Goal: Information Seeking & Learning: Learn about a topic

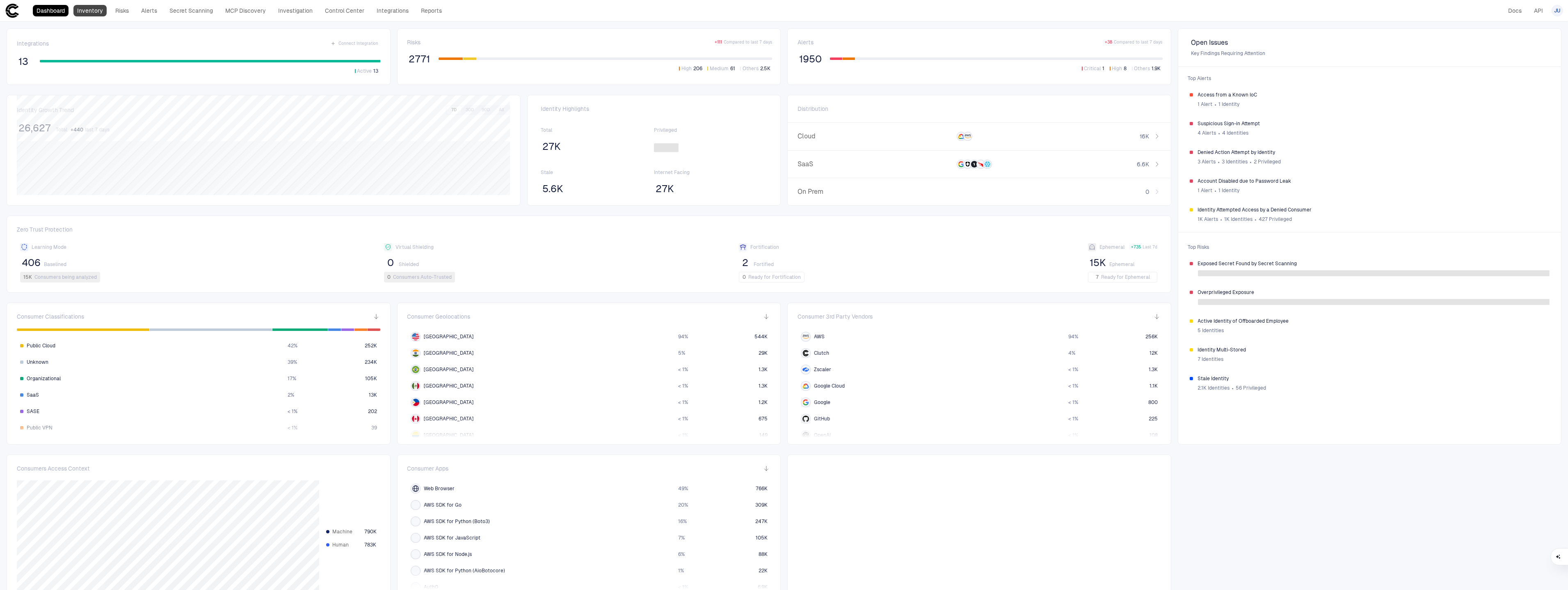
click at [99, 12] on link "Inventory" at bounding box center [90, 10] width 33 height 12
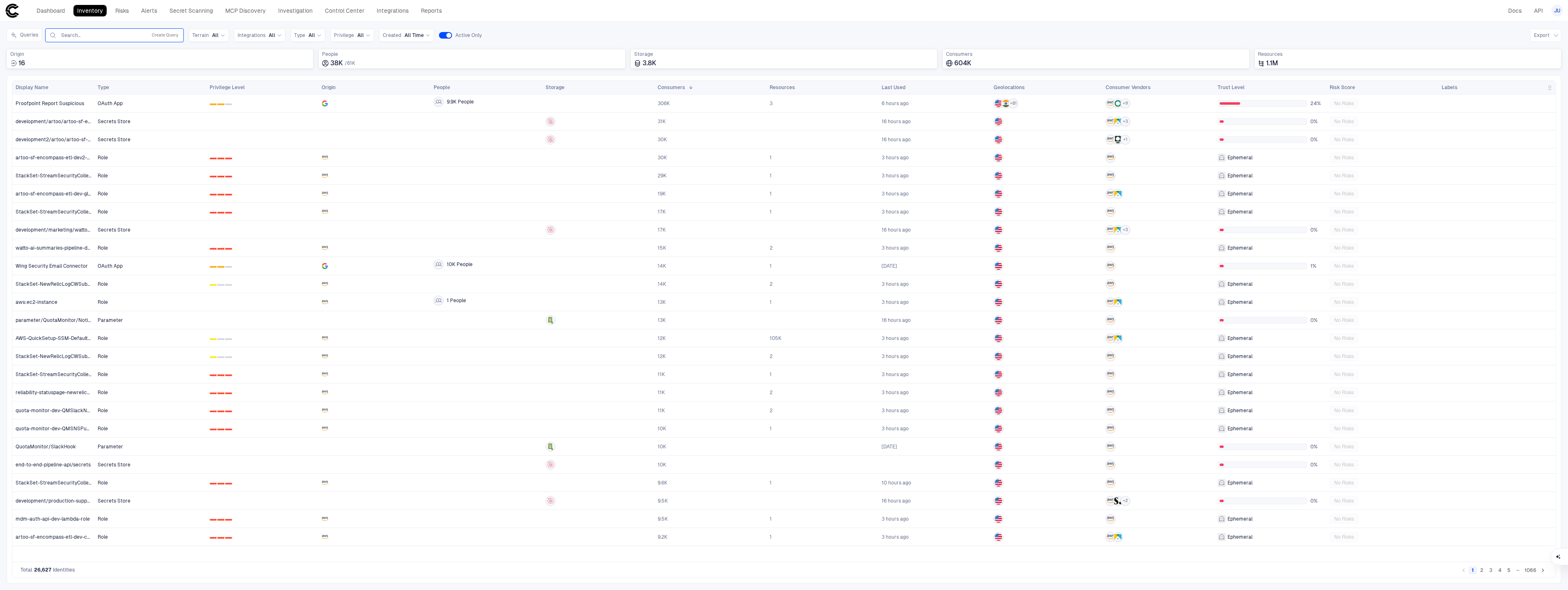
click at [89, 37] on input "text" at bounding box center [102, 35] width 83 height 7
type input "*"
click at [551, 29] on div "Queries API Tokens, 1 of 3. 3 results available. Use Up and Down to choose opti…" at bounding box center [784, 35] width 1555 height 14
click at [293, 12] on link "Investigation" at bounding box center [295, 10] width 42 height 12
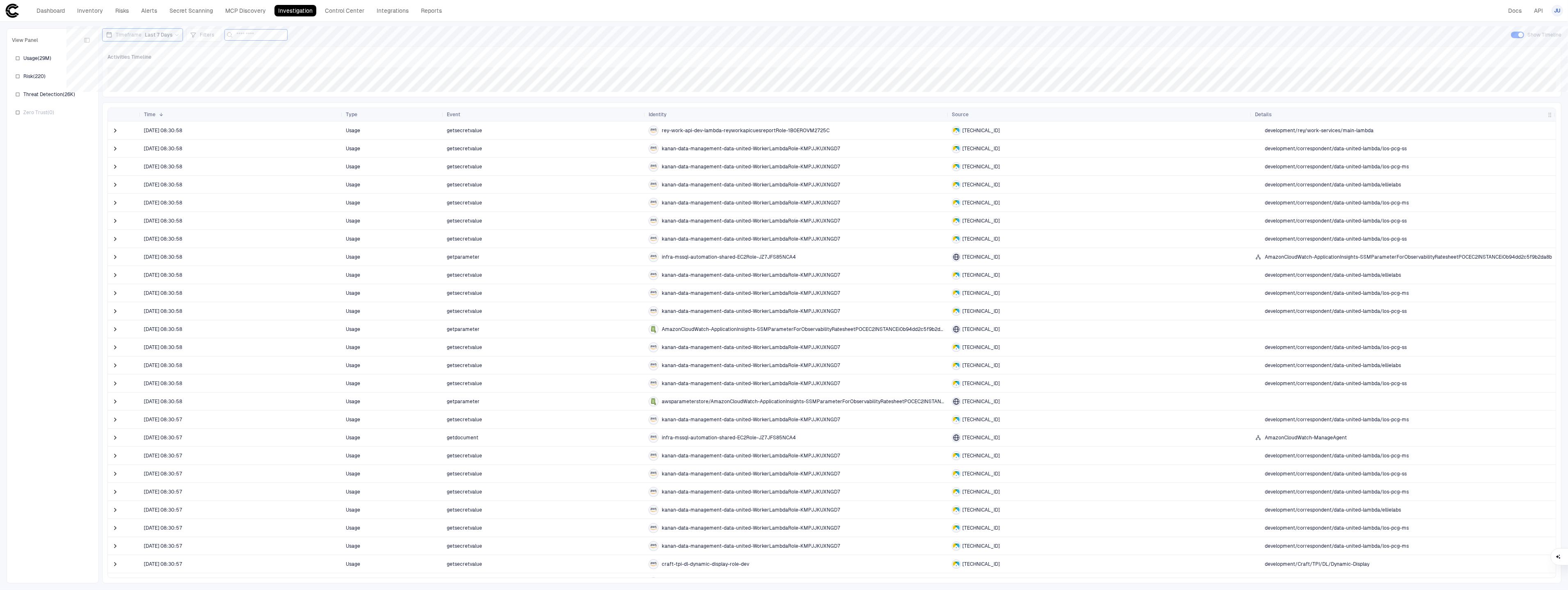
click at [256, 34] on input at bounding box center [261, 35] width 49 height 11
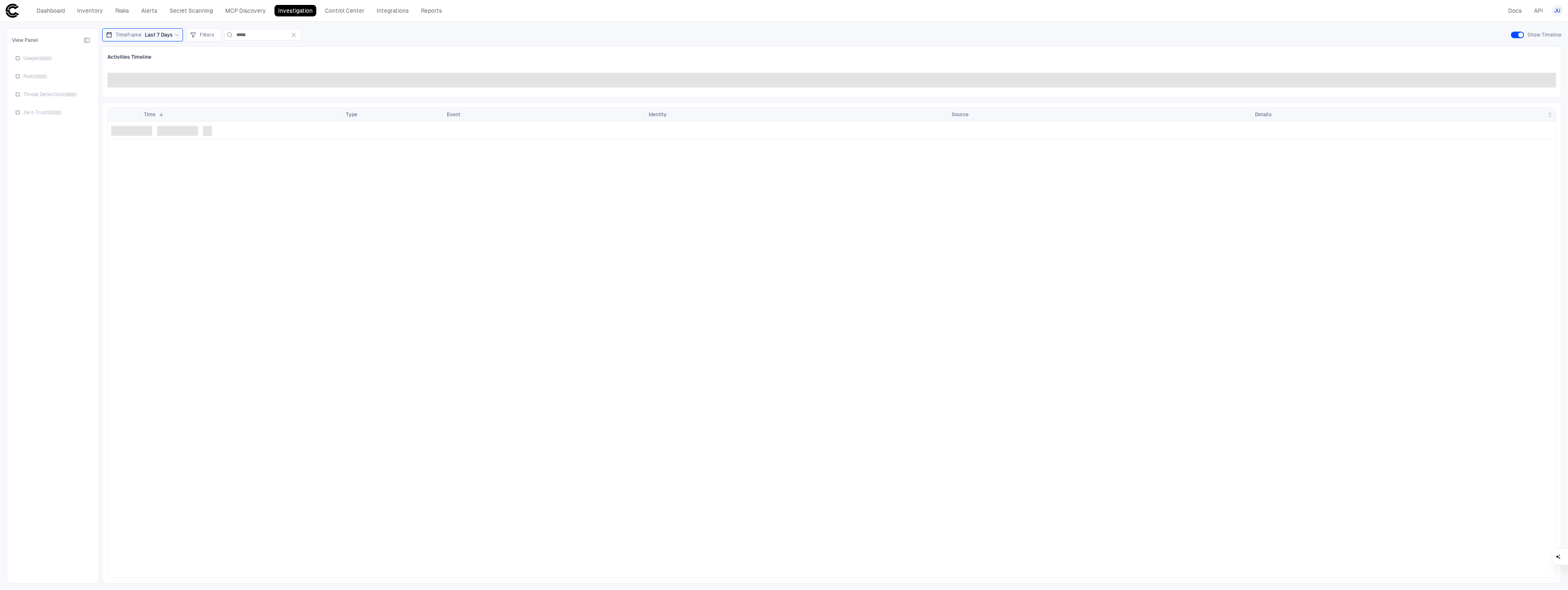
click at [134, 35] on span "Timeframe" at bounding box center [128, 35] width 26 height 7
click at [141, 66] on span "Last 24 Hours" at bounding box center [130, 68] width 32 height 7
click at [270, 35] on input "*****" at bounding box center [267, 35] width 49 height 11
type input "**********"
click at [99, 13] on link "Inventory" at bounding box center [90, 10] width 33 height 12
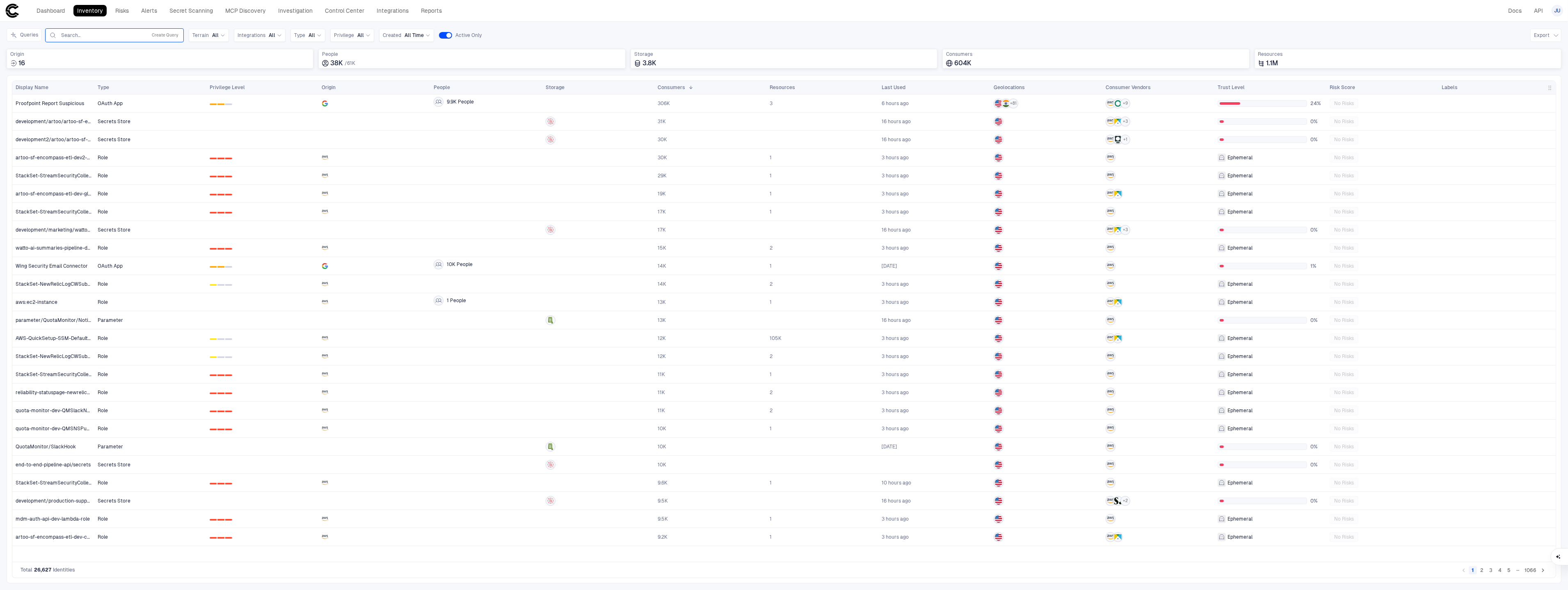
click at [80, 32] on input "text" at bounding box center [102, 35] width 83 height 7
type input "*"
click at [160, 23] on div "Inventory Navigator Discovery AD Service Accounts Access from Non-Org Addresses…" at bounding box center [784, 306] width 1568 height 568
click at [256, 35] on span "Integrations" at bounding box center [251, 35] width 28 height 7
click at [268, 69] on span "OneLogin" at bounding box center [284, 69] width 68 height 7
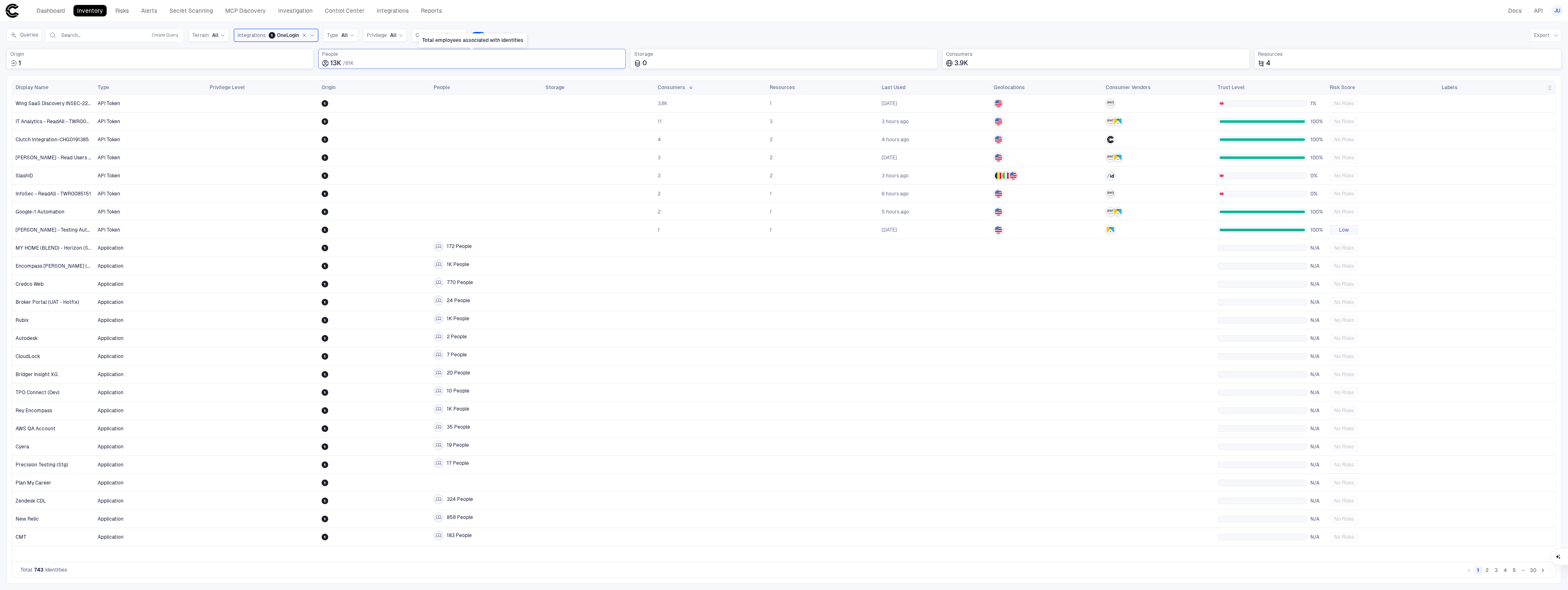
click at [456, 59] on div "13K / 61K" at bounding box center [472, 63] width 299 height 8
click at [441, 83] on input at bounding box center [477, 82] width 285 height 11
type input "**********"
click at [421, 94] on div "Brent Kennedy 49" at bounding box center [472, 97] width 296 height 7
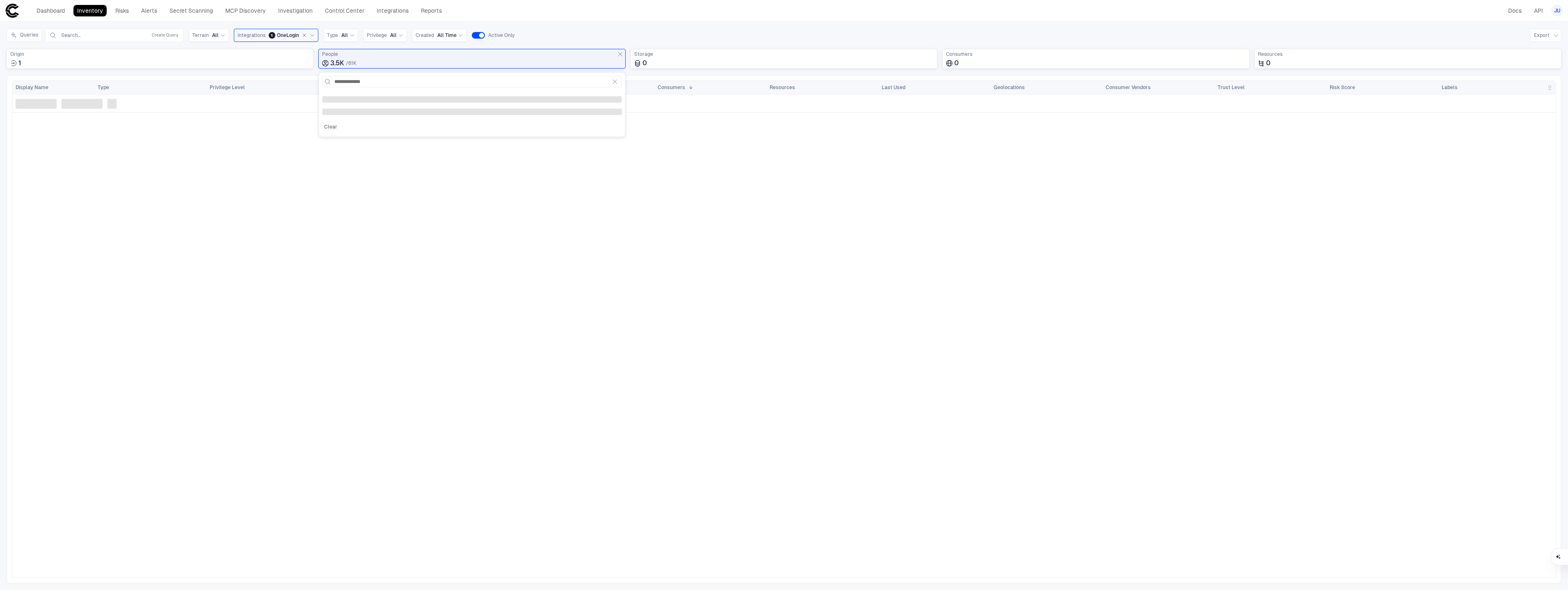
click at [186, 71] on div "Queries Search... Create Query Terrain All Integrations OneLogin Type All Privi…" at bounding box center [784, 52] width 1555 height 47
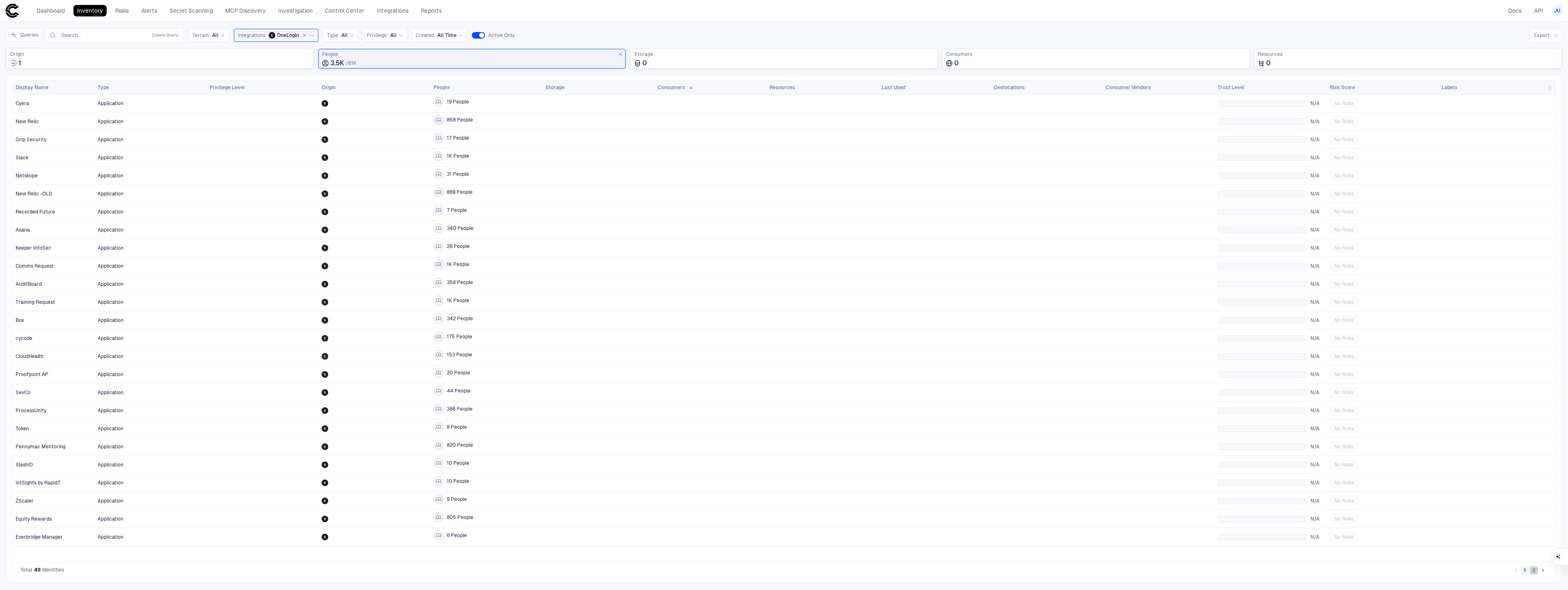
click at [1531, 567] on button "2" at bounding box center [1533, 569] width 8 height 8
click at [205, 372] on div "Application" at bounding box center [150, 374] width 112 height 18
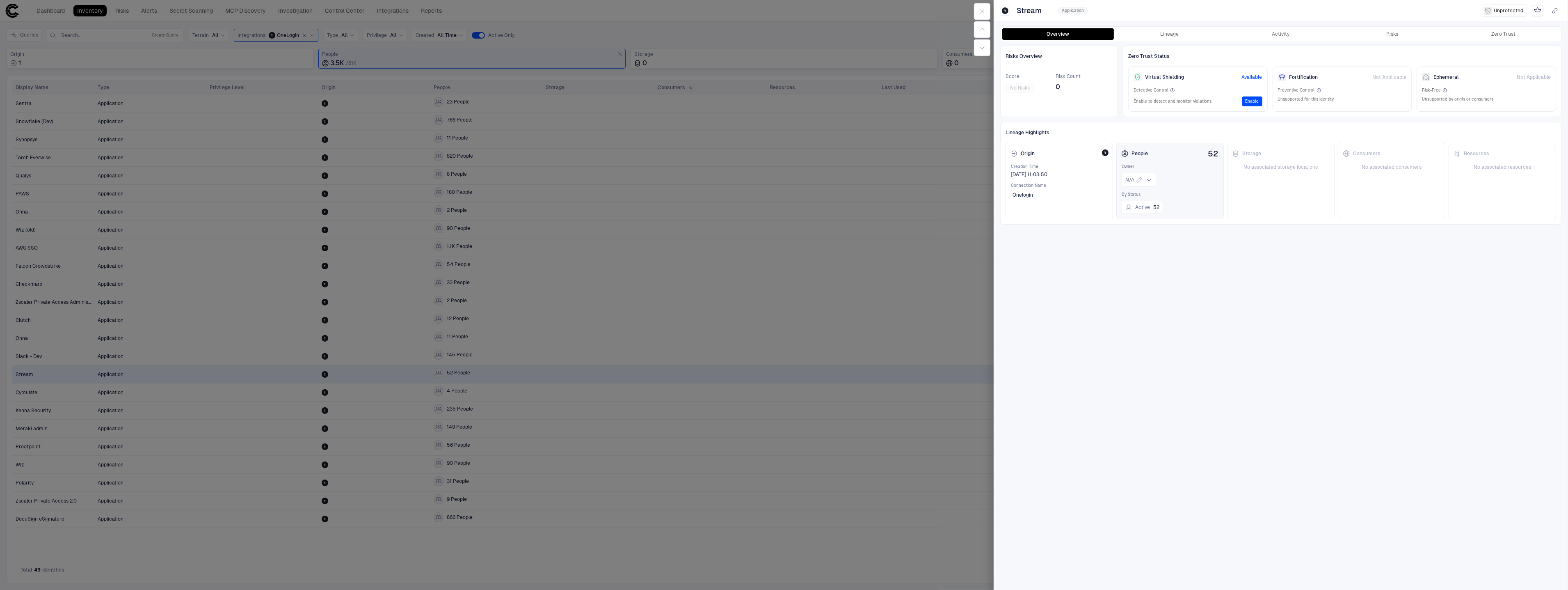
click at [1216, 166] on span "Owner" at bounding box center [1170, 166] width 97 height 5
click at [1216, 152] on span "52" at bounding box center [1213, 153] width 11 height 9
click at [1150, 212] on button "Active 52" at bounding box center [1143, 208] width 41 height 13
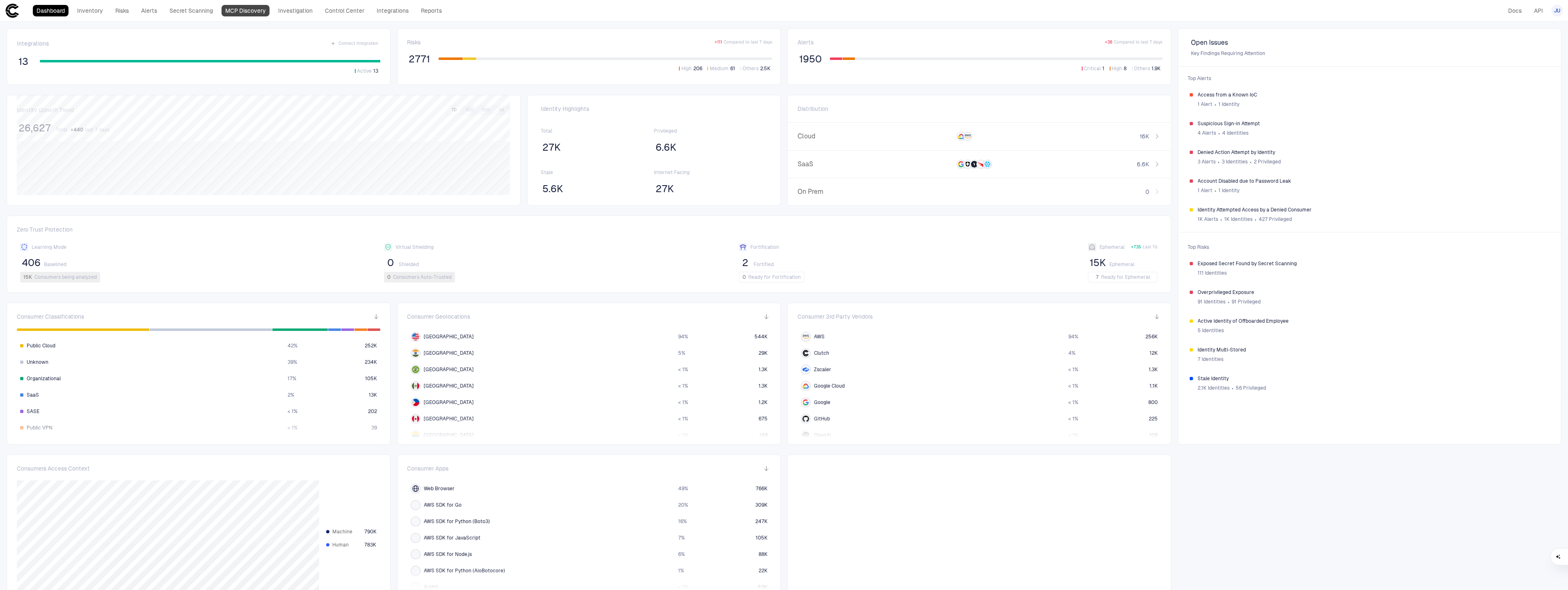
click at [227, 11] on link "MCP Discovery" at bounding box center [245, 10] width 48 height 12
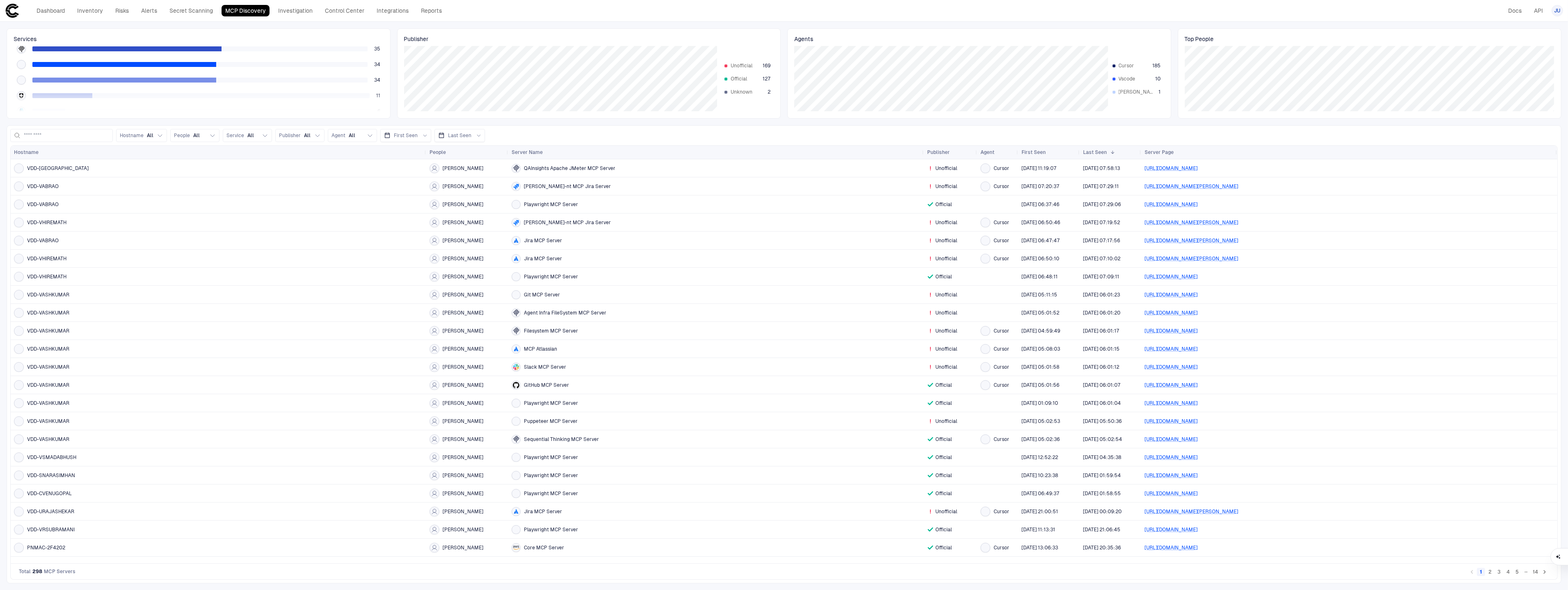
scroll to position [55, 0]
click at [29, 76] on div "34" at bounding box center [198, 77] width 370 height 16
click at [23, 64] on icon at bounding box center [21, 62] width 6 height 7
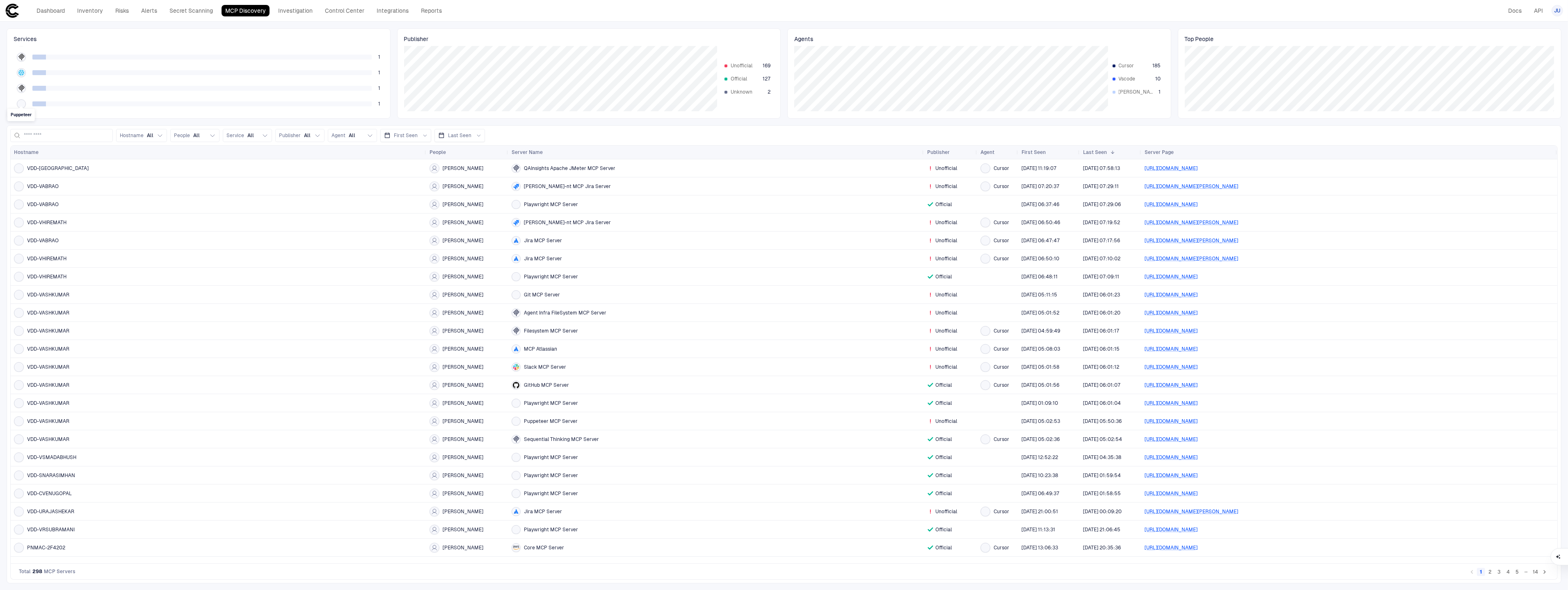
click at [21, 104] on div at bounding box center [21, 104] width 7 height 7
click at [378, 104] on span "1" at bounding box center [379, 104] width 2 height 7
click at [1003, 154] on div "Agent" at bounding box center [993, 152] width 26 height 9
click at [1003, 154] on span at bounding box center [1000, 152] width 5 height 5
click at [1011, 152] on span at bounding box center [1012, 152] width 5 height 5
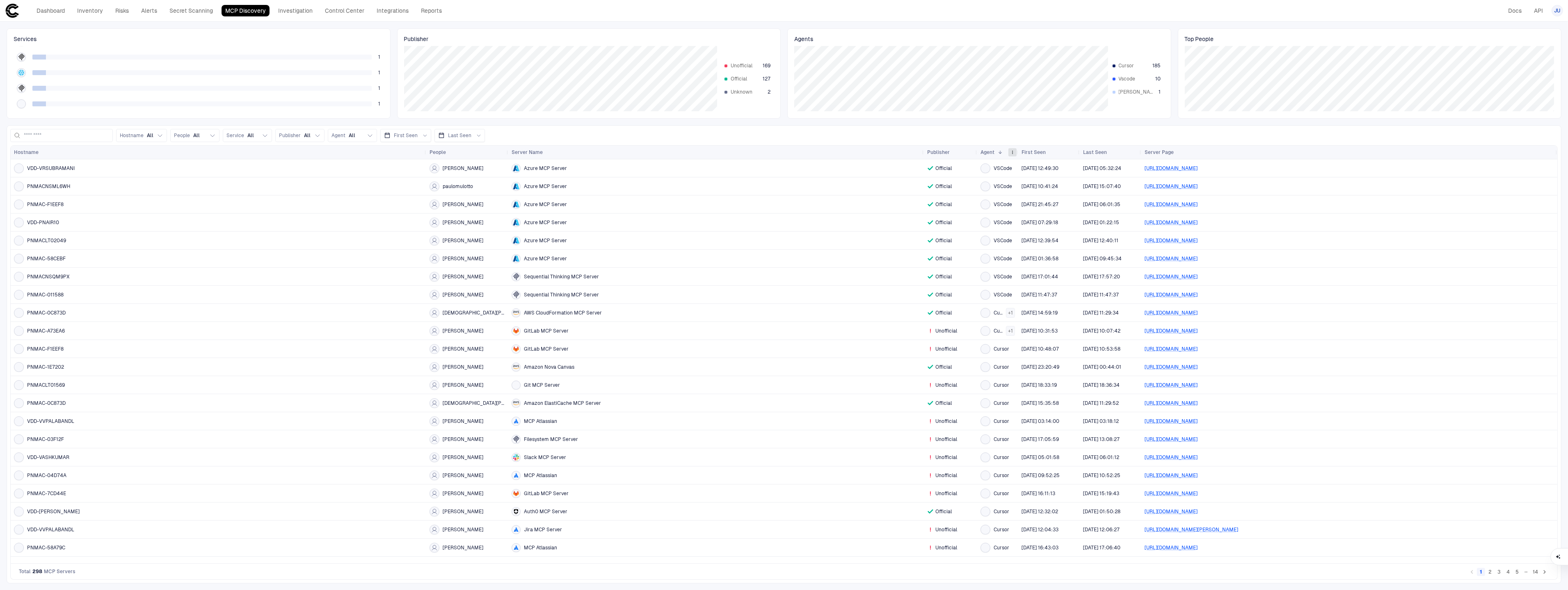
click at [1011, 152] on span at bounding box center [1012, 152] width 5 height 5
click at [1035, 192] on span "Clear Sort" at bounding box center [1048, 197] width 56 height 15
click at [344, 138] on span "Agent" at bounding box center [338, 135] width 14 height 7
click at [396, 197] on div "[PERSON_NAME]" at bounding box center [379, 195] width 88 height 10
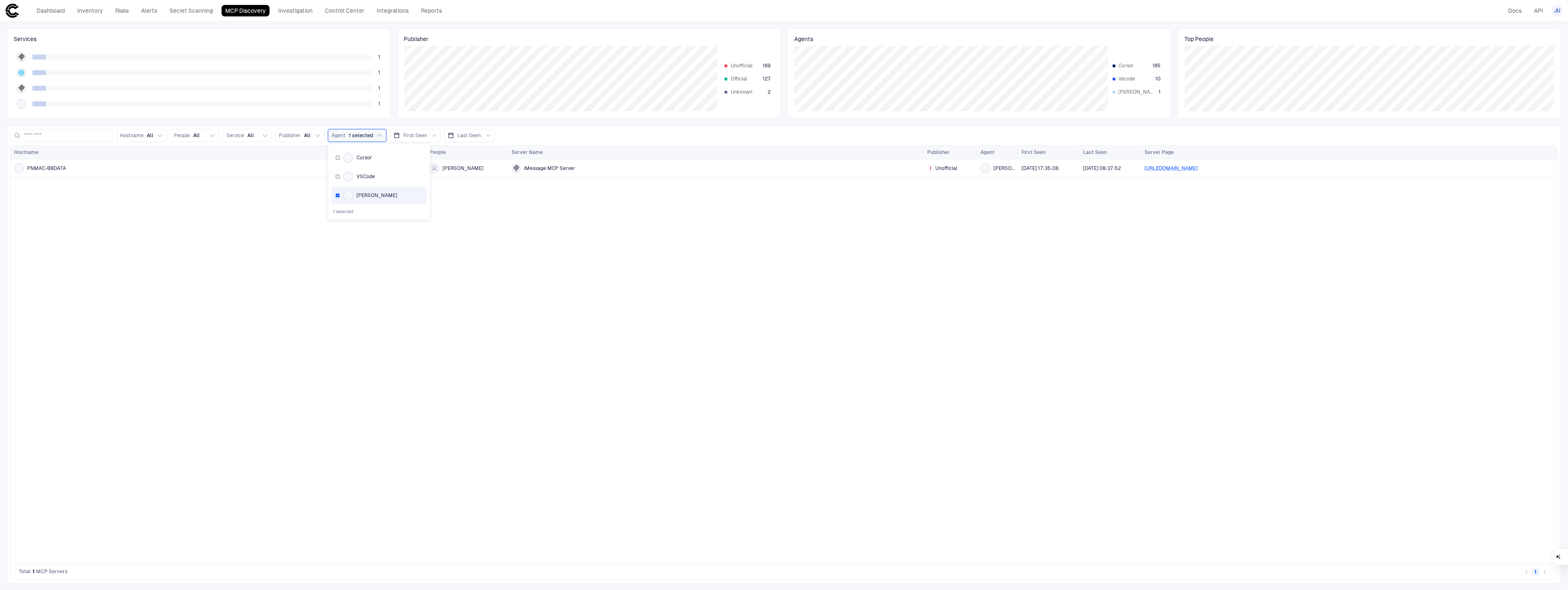
click at [583, 164] on div "iMessage MCP Server" at bounding box center [716, 168] width 409 height 9
drag, startPoint x: 43, startPoint y: 167, endPoint x: 176, endPoint y: 175, distance: 133.2
click at [44, 167] on span "PNMAC-BBDA7A" at bounding box center [46, 168] width 39 height 7
click at [563, 164] on div "iMessage MCP Server" at bounding box center [716, 168] width 409 height 9
click at [1190, 170] on link "[URL][DOMAIN_NAME]" at bounding box center [1171, 168] width 53 height 5
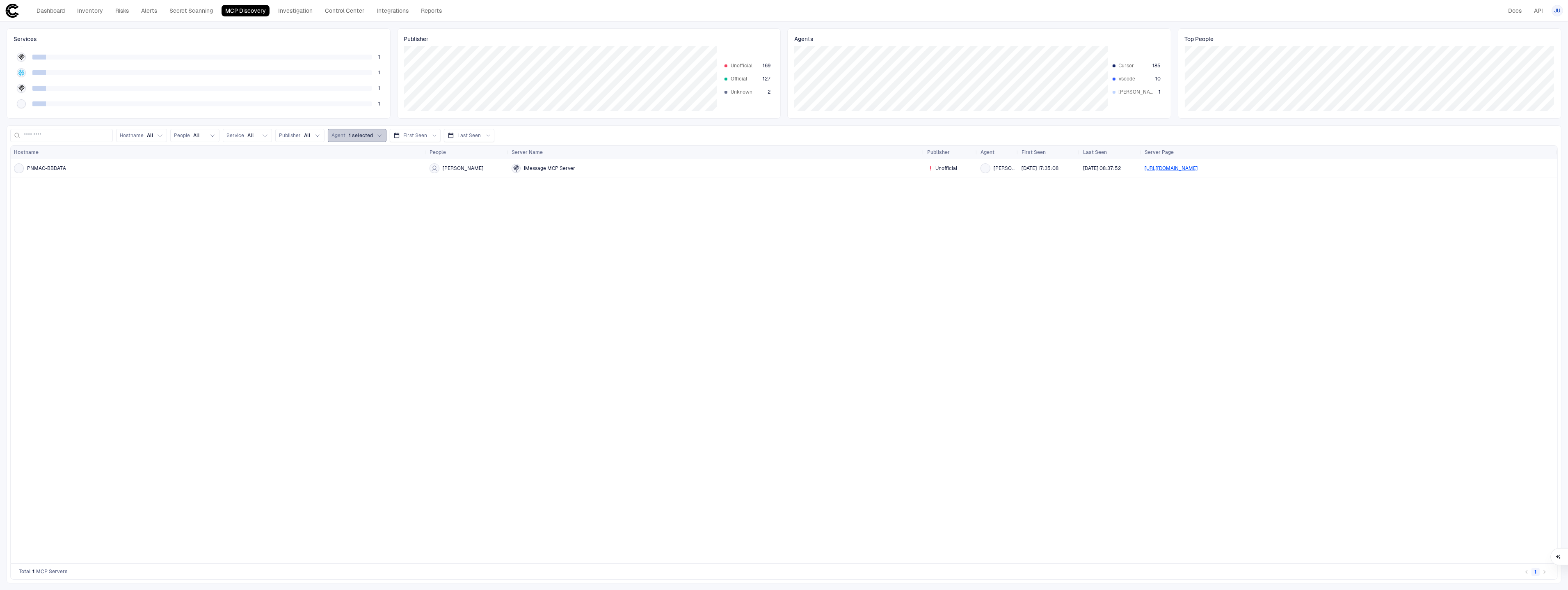
click at [363, 136] on span "1 selected" at bounding box center [361, 135] width 24 height 7
click at [374, 155] on div "[PERSON_NAME]" at bounding box center [379, 158] width 88 height 10
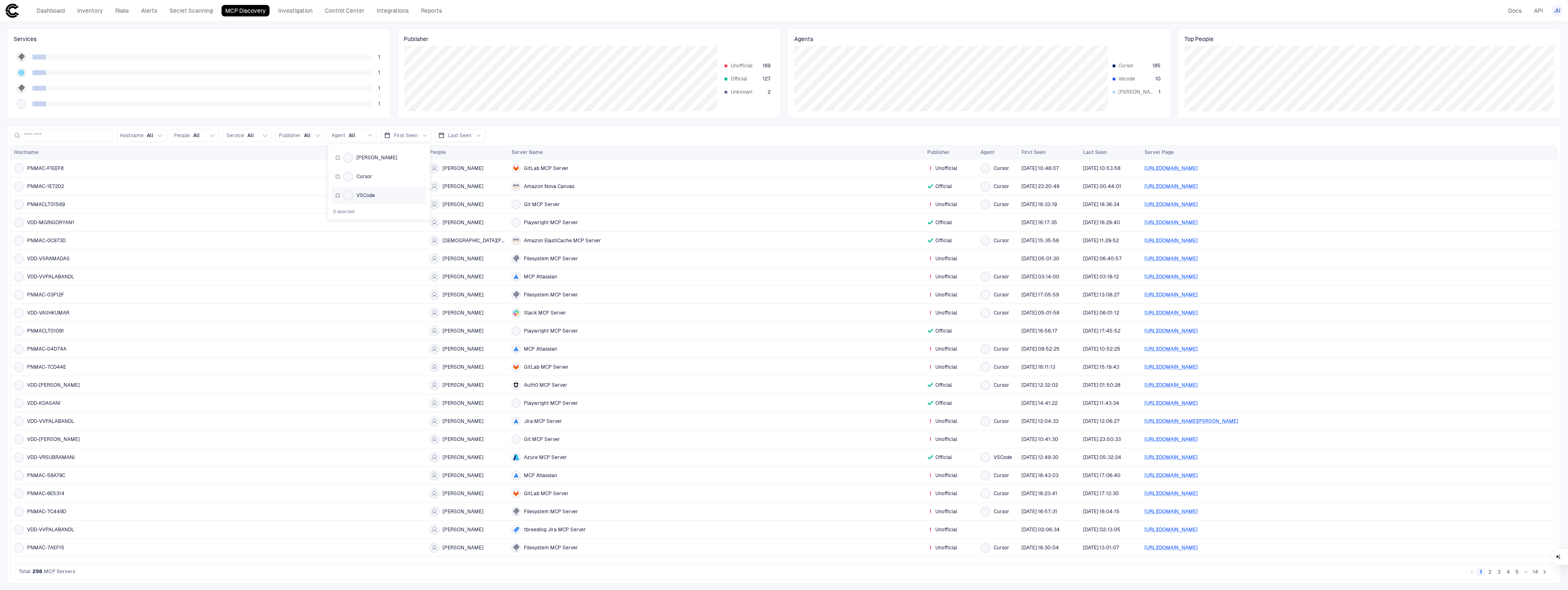
click at [369, 194] on span "VSCode" at bounding box center [366, 195] width 18 height 7
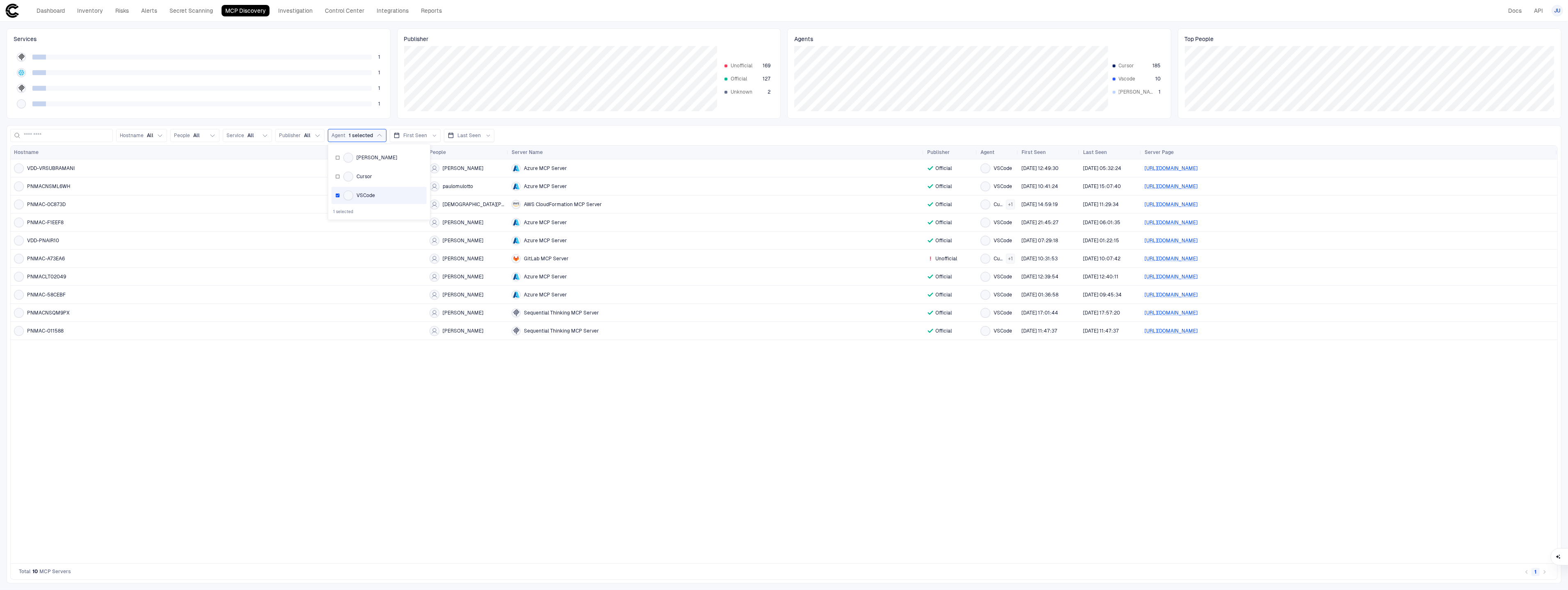
drag, startPoint x: 387, startPoint y: 192, endPoint x: 391, endPoint y: 186, distance: 7.2
click at [388, 192] on div "VSCode" at bounding box center [379, 195] width 88 height 10
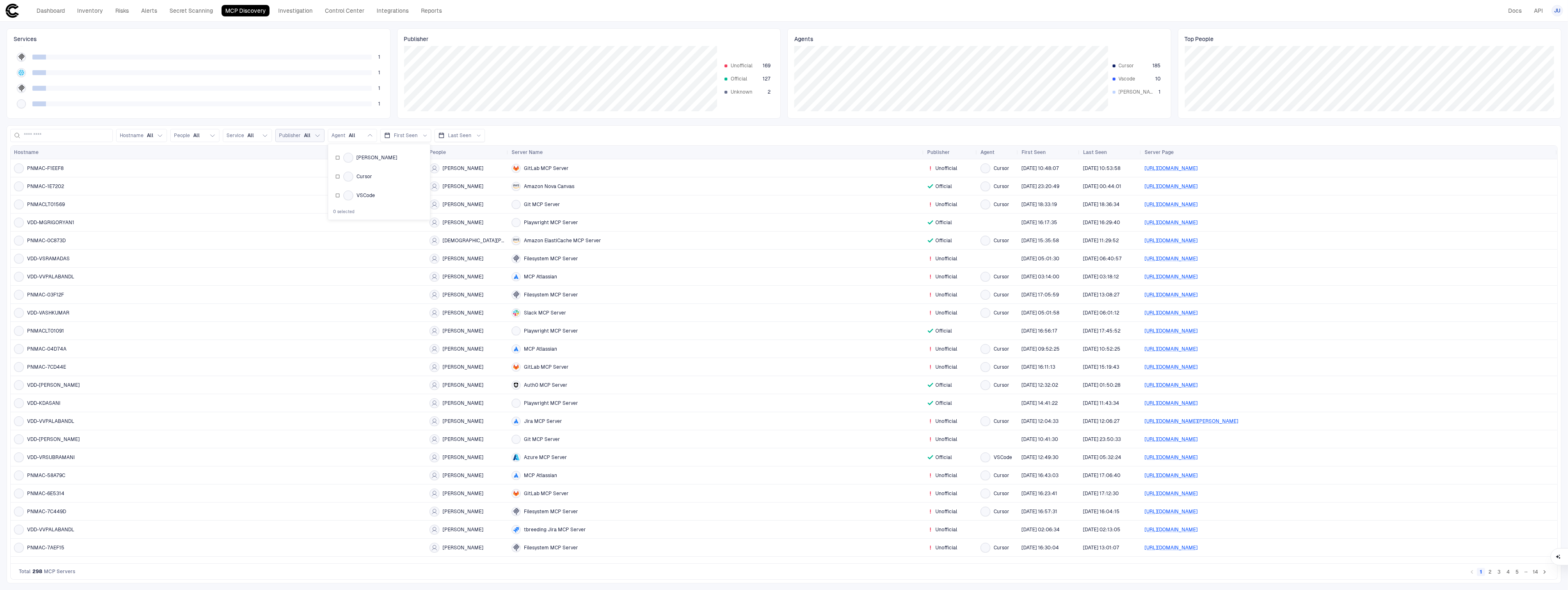
click at [318, 136] on icon "button" at bounding box center [317, 135] width 4 height 2
click at [319, 167] on div "Unofficial" at bounding box center [326, 171] width 95 height 14
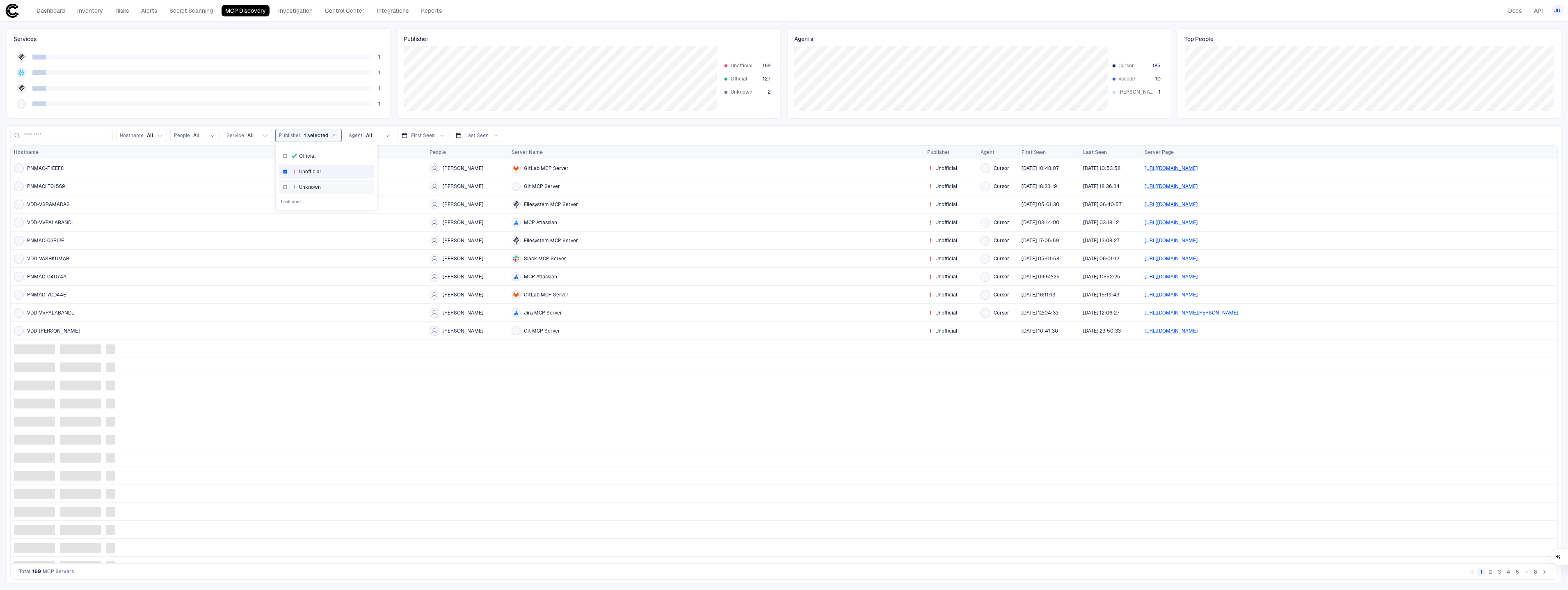
click at [324, 184] on div "Unknown" at bounding box center [326, 187] width 88 height 7
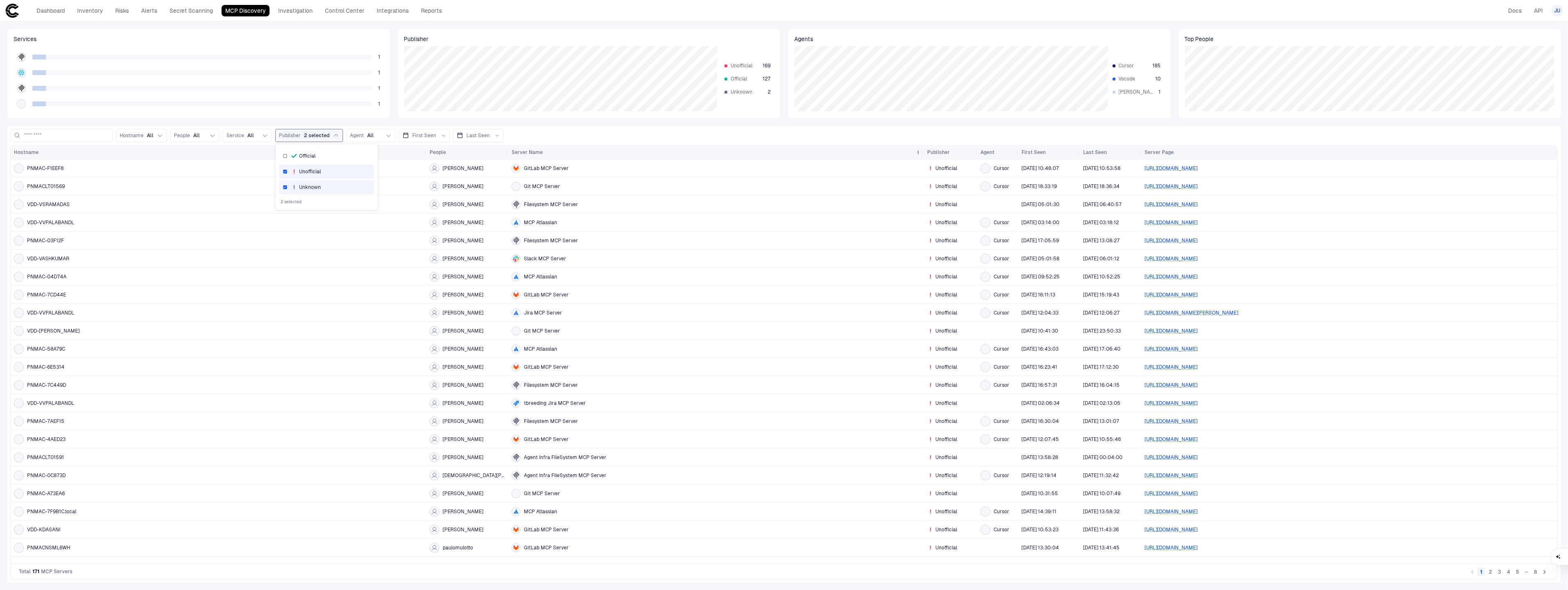
click at [635, 152] on div "Server Name" at bounding box center [712, 152] width 401 height 9
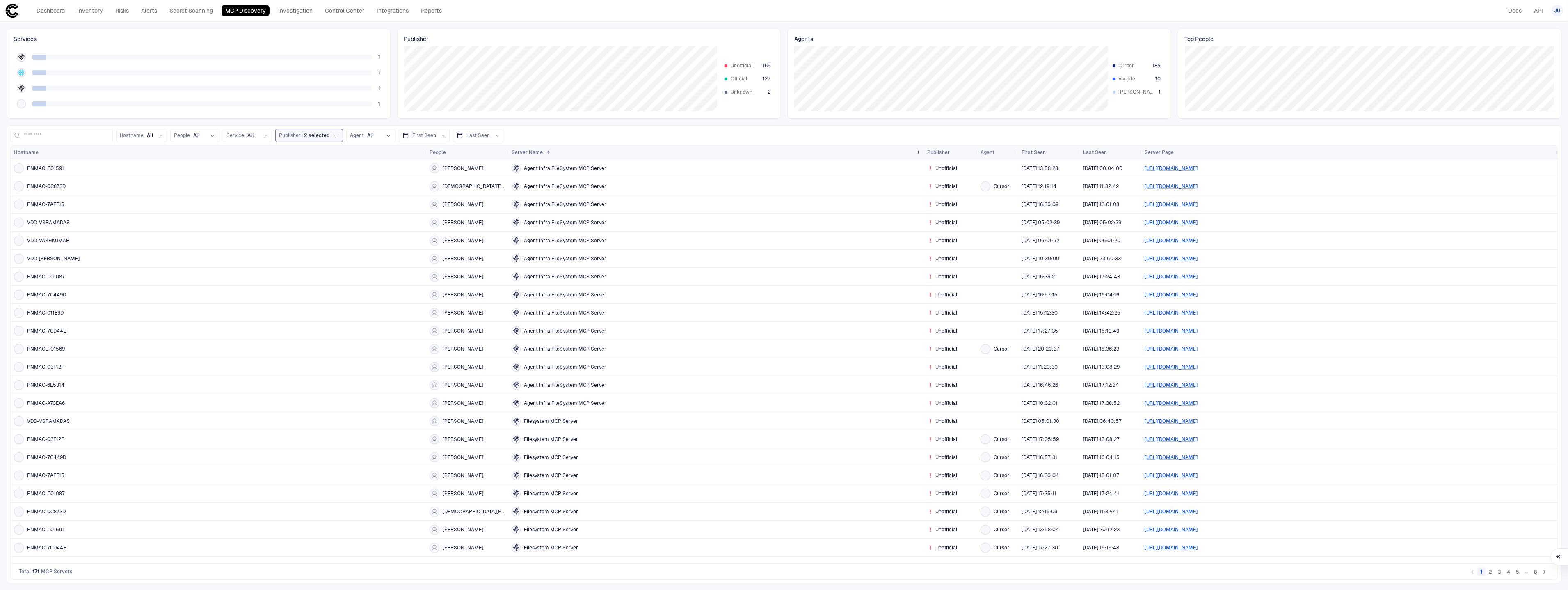
click at [636, 152] on div "Server Name 1" at bounding box center [712, 152] width 401 height 9
click at [590, 129] on div "Hostname All People All Service All Publisher 2 selected Agent All First Seen L…" at bounding box center [784, 136] width 1547 height 13
click at [301, 138] on div "Publisher 2 selected" at bounding box center [304, 135] width 51 height 7
click at [317, 172] on span "Unknown" at bounding box center [310, 171] width 22 height 7
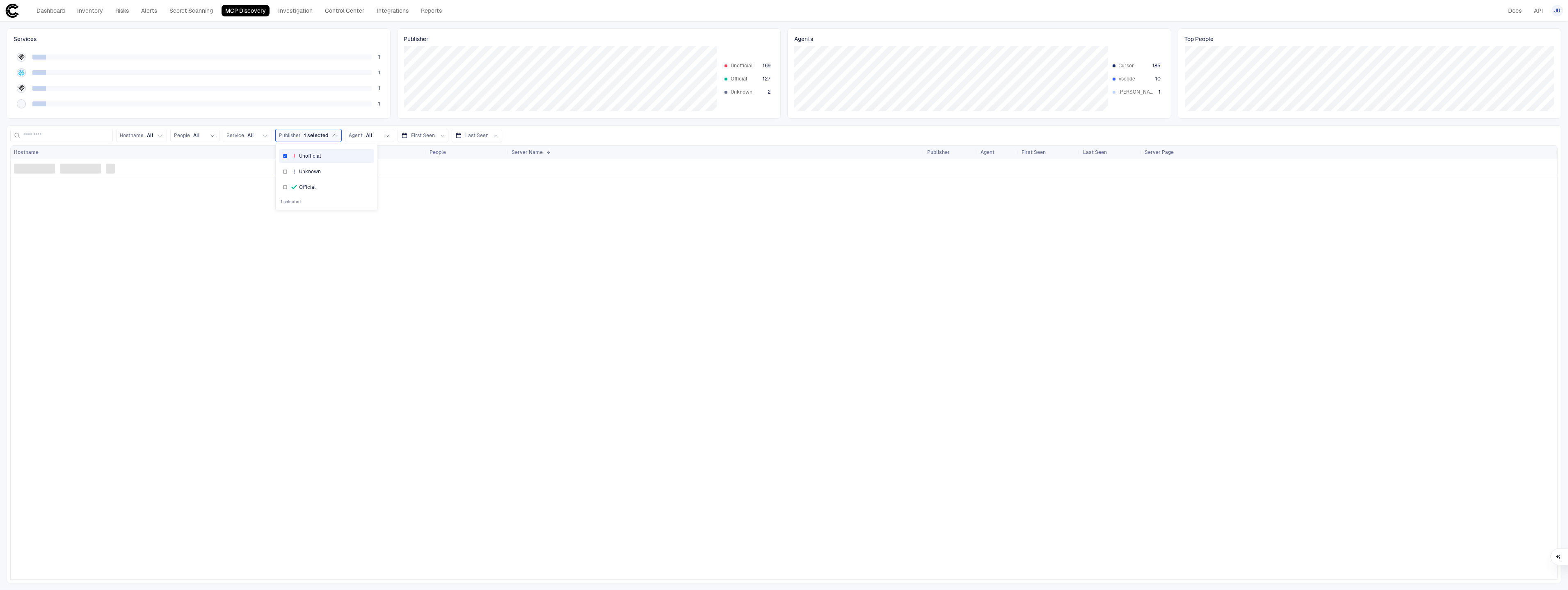
click at [320, 158] on span "Unofficial" at bounding box center [310, 156] width 22 height 7
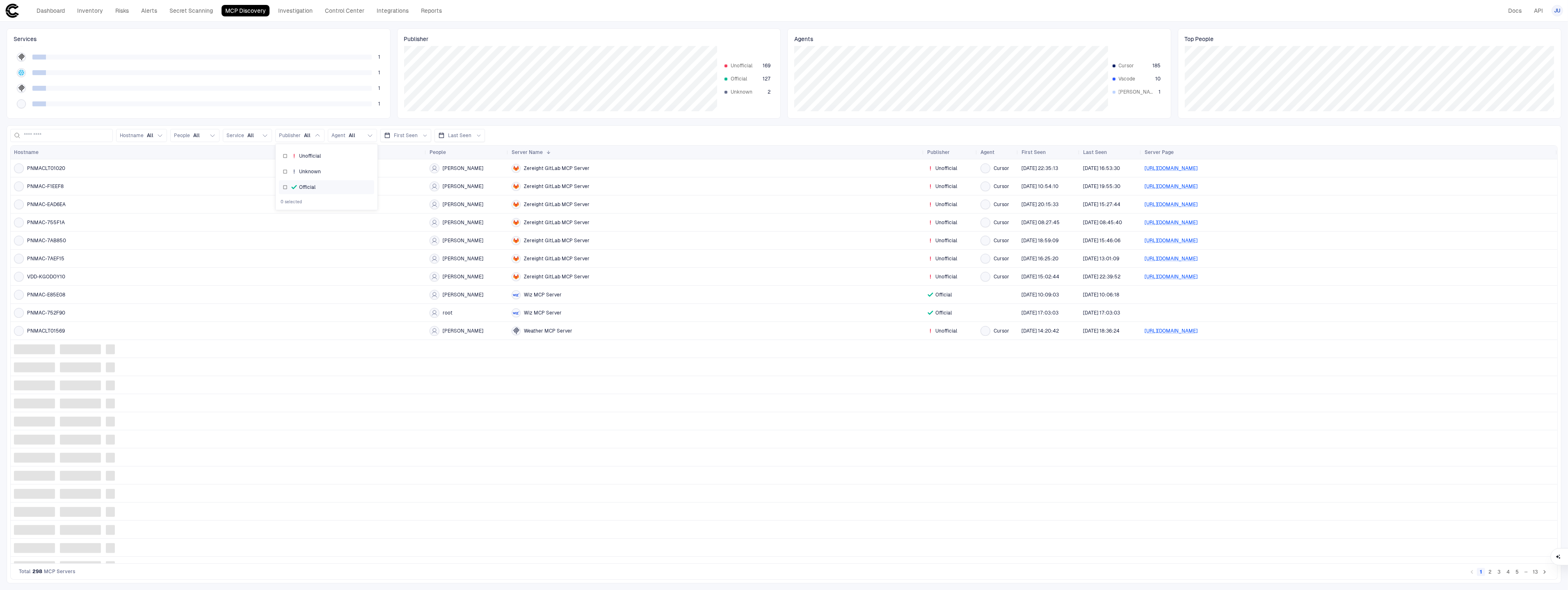
click at [324, 186] on div "Official" at bounding box center [326, 187] width 88 height 7
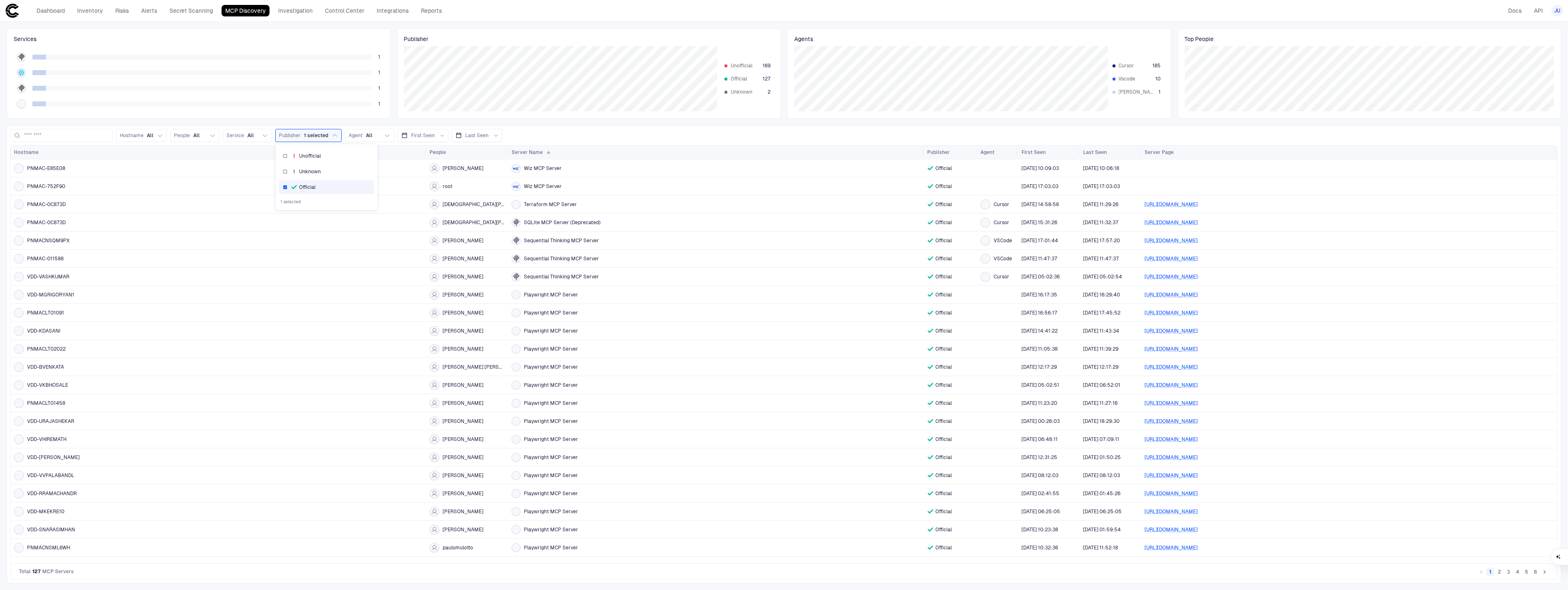
click at [332, 184] on div "Official" at bounding box center [326, 187] width 88 height 7
click at [331, 174] on div "Unknown" at bounding box center [326, 171] width 88 height 7
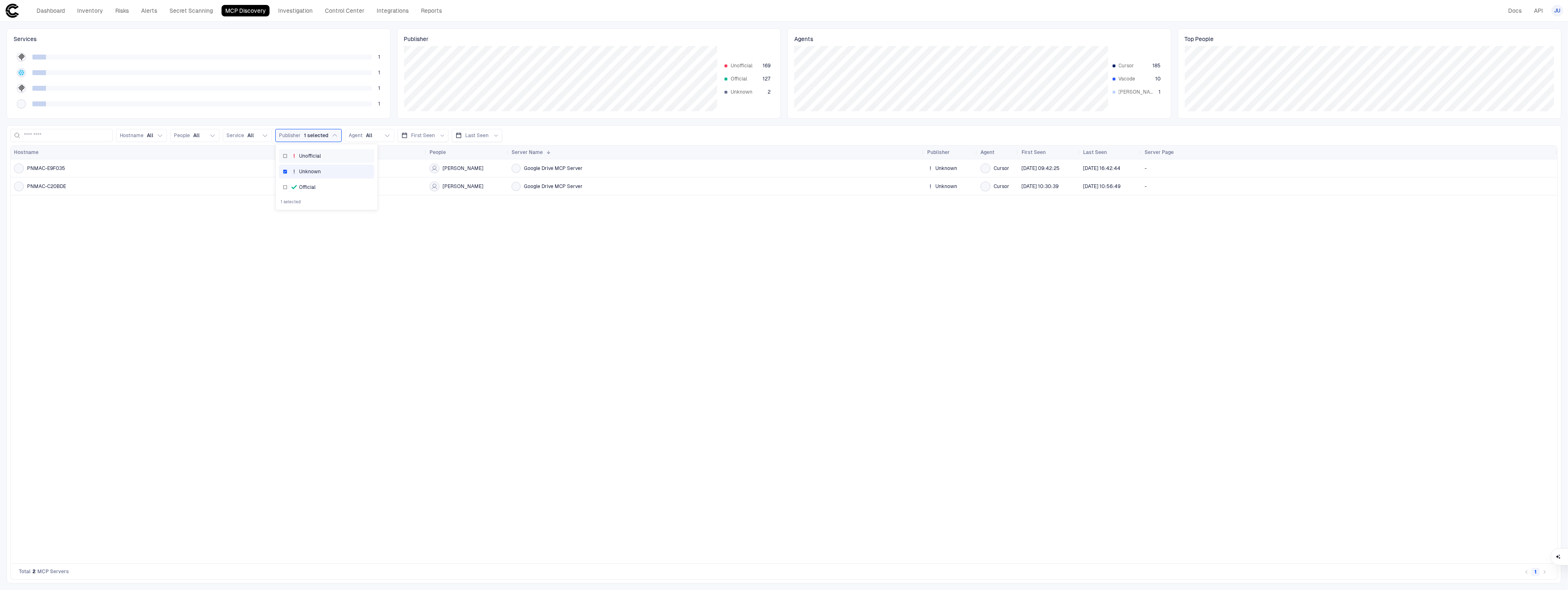
click at [332, 158] on div "Unofficial" at bounding box center [326, 156] width 88 height 7
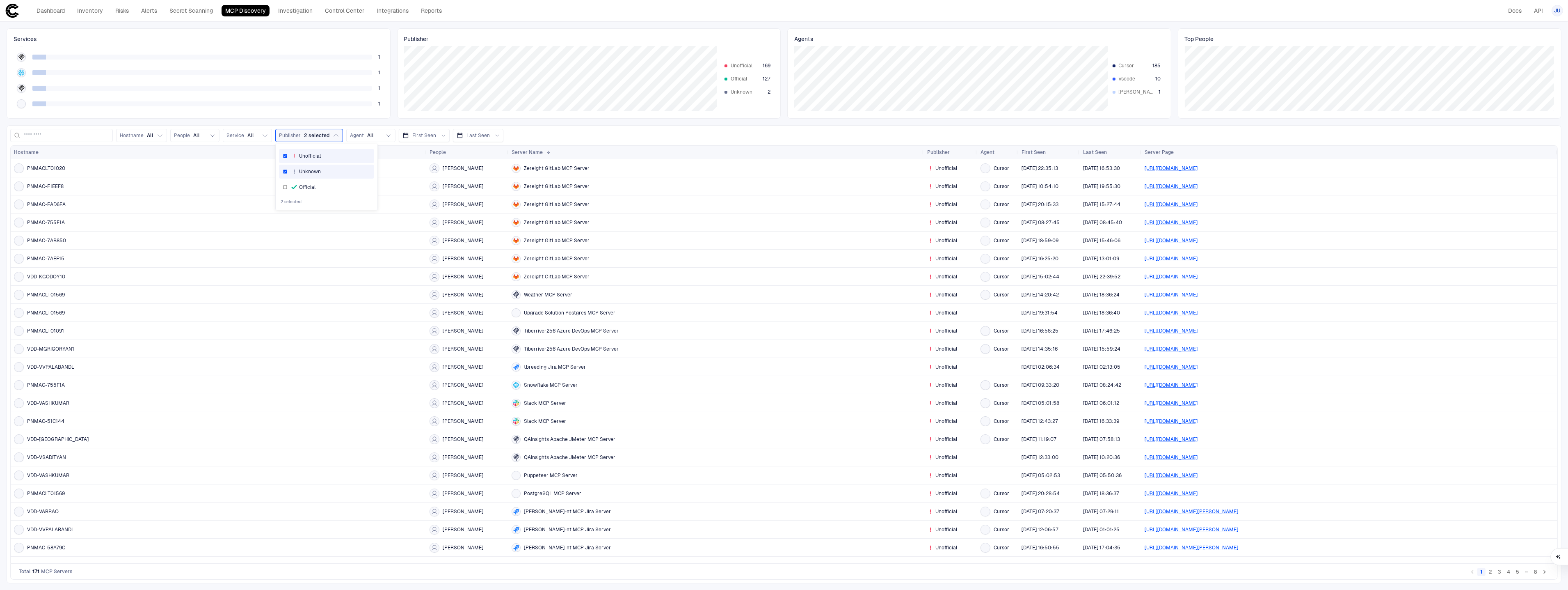
click at [1197, 385] on link "[URL][DOMAIN_NAME]" at bounding box center [1171, 384] width 53 height 5
click at [1197, 205] on link "[URL][DOMAIN_NAME]" at bounding box center [1171, 204] width 53 height 5
click at [650, 334] on div "Tiberriver256 Azure DevOps MCP Server" at bounding box center [716, 331] width 409 height 9
click at [1199, 547] on link "[URL][DOMAIN_NAME][PERSON_NAME]" at bounding box center [1191, 547] width 94 height 5
click at [570, 459] on span "QAInsights Apache JMeter MCP Server" at bounding box center [570, 457] width 91 height 7
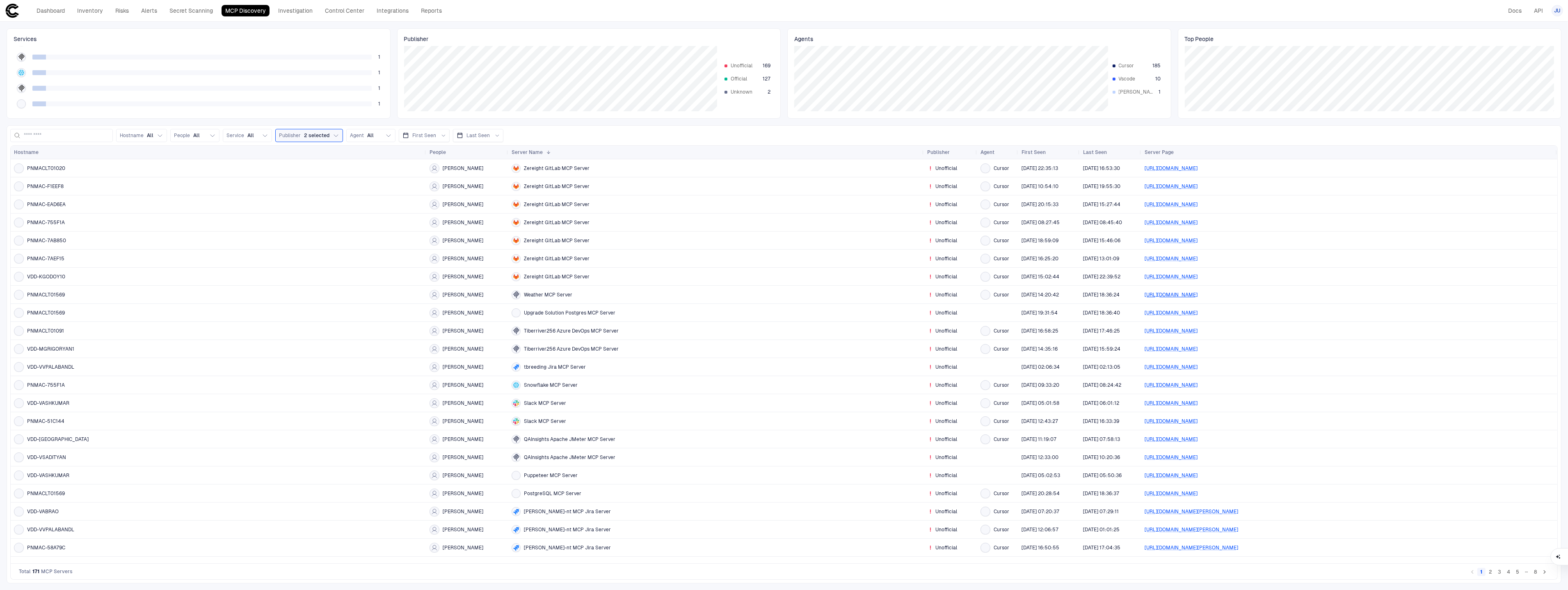
click at [1197, 294] on link "[URL][DOMAIN_NAME]" at bounding box center [1171, 294] width 53 height 5
click at [1489, 574] on button "2" at bounding box center [1490, 571] width 8 height 8
click at [1496, 574] on button "3" at bounding box center [1499, 571] width 8 height 8
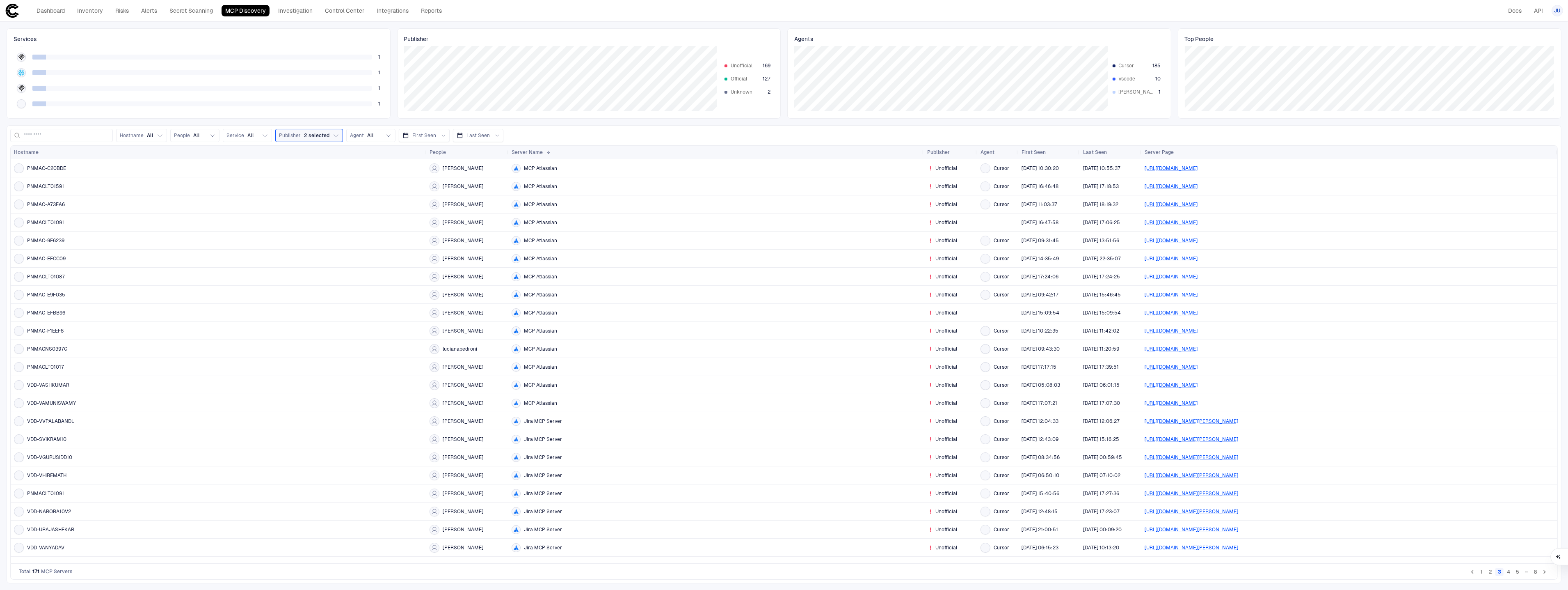
click at [1508, 572] on button "4" at bounding box center [1508, 571] width 8 height 8
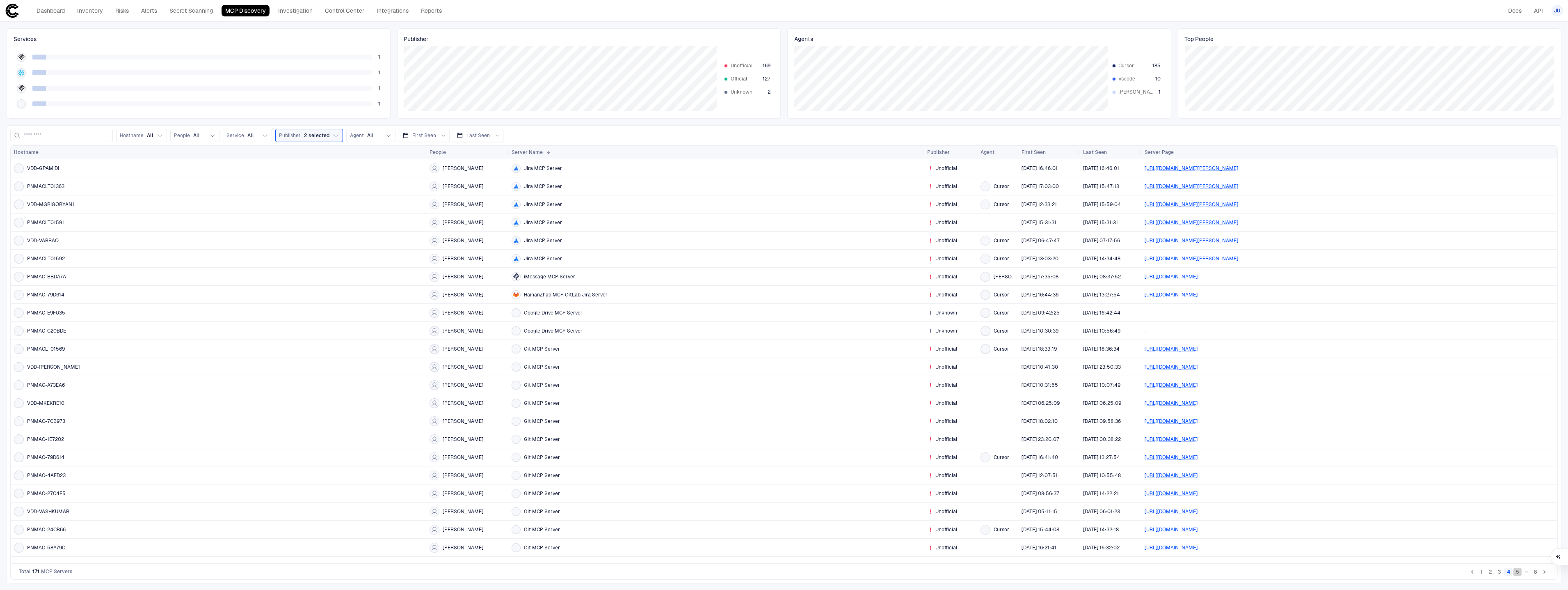
click at [1519, 574] on button "5" at bounding box center [1517, 571] width 8 height 8
click at [1528, 574] on button "7" at bounding box center [1526, 571] width 8 height 8
click at [1520, 573] on button "6" at bounding box center [1517, 571] width 8 height 8
click at [1522, 573] on li "7" at bounding box center [1527, 571] width 9 height 10
click at [1522, 572] on button "7" at bounding box center [1526, 571] width 8 height 8
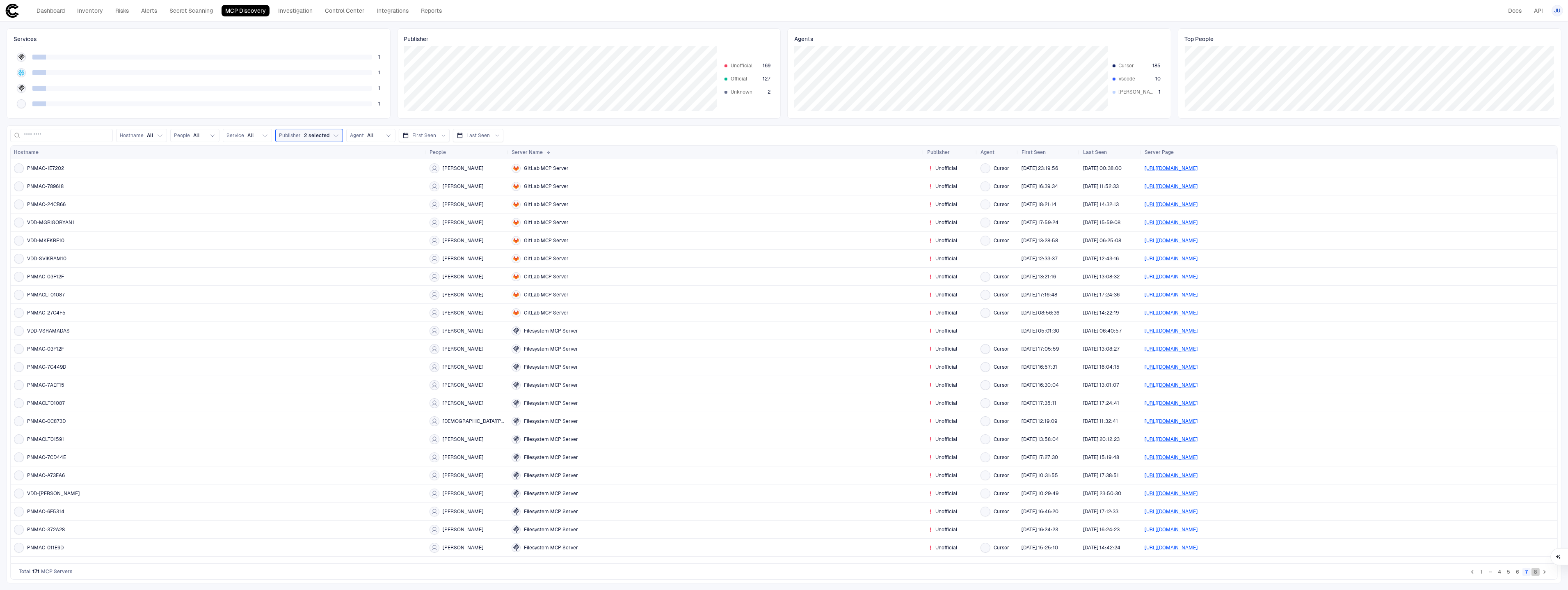
click at [1536, 572] on button "8" at bounding box center [1535, 571] width 8 height 8
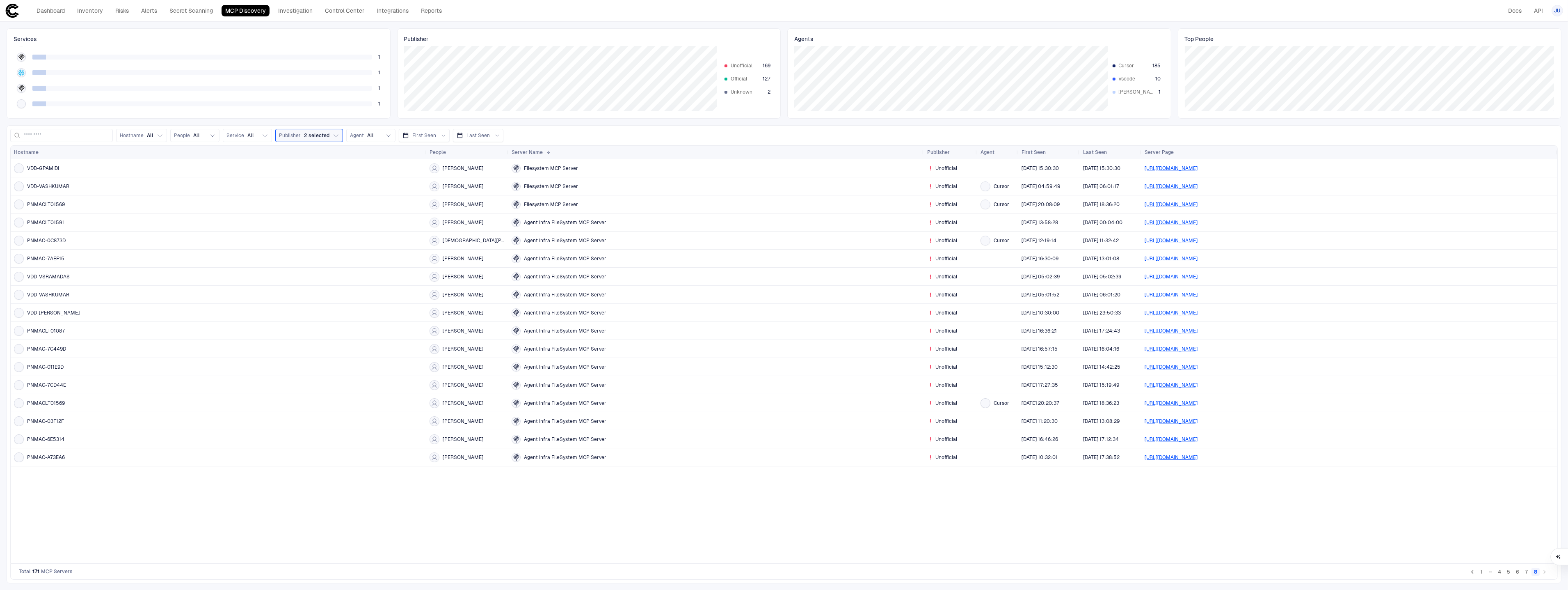
click at [1197, 456] on link "[URL][DOMAIN_NAME]" at bounding box center [1171, 457] width 53 height 5
click at [1197, 169] on link "[URL][DOMAIN_NAME]" at bounding box center [1171, 168] width 53 height 5
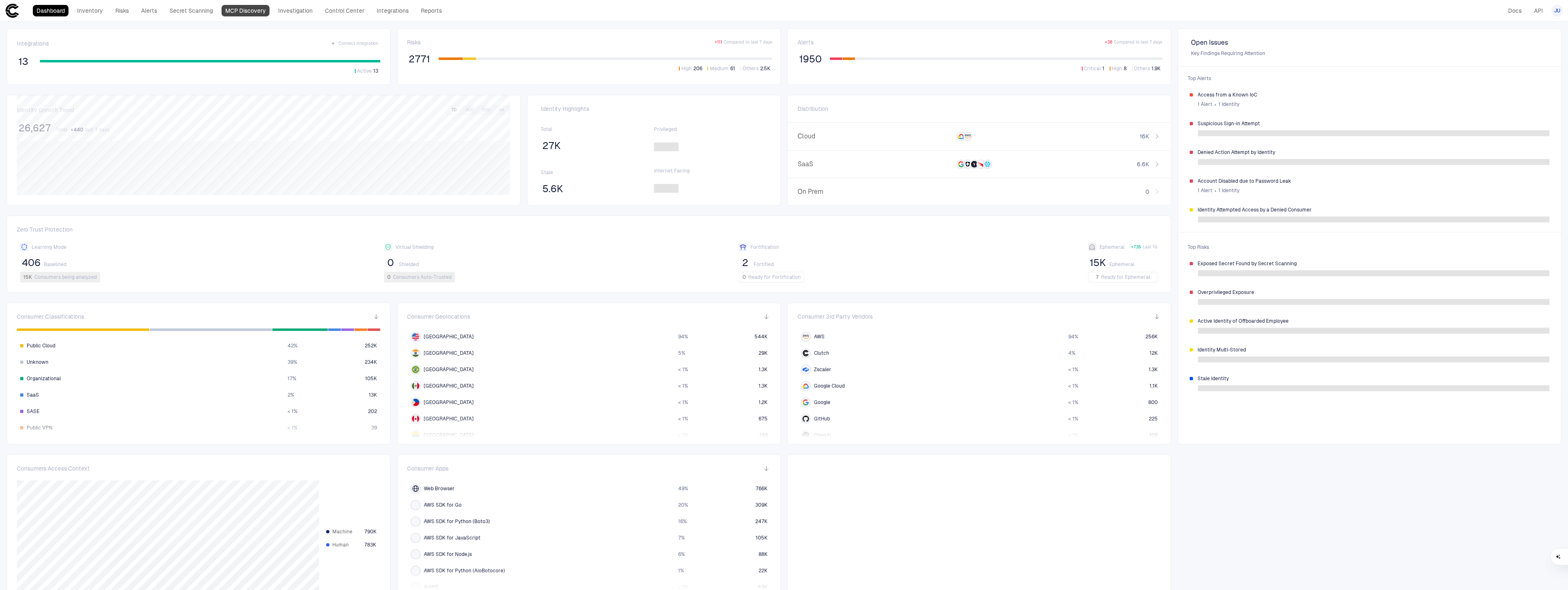
click at [259, 12] on link "MCP Discovery" at bounding box center [245, 10] width 48 height 12
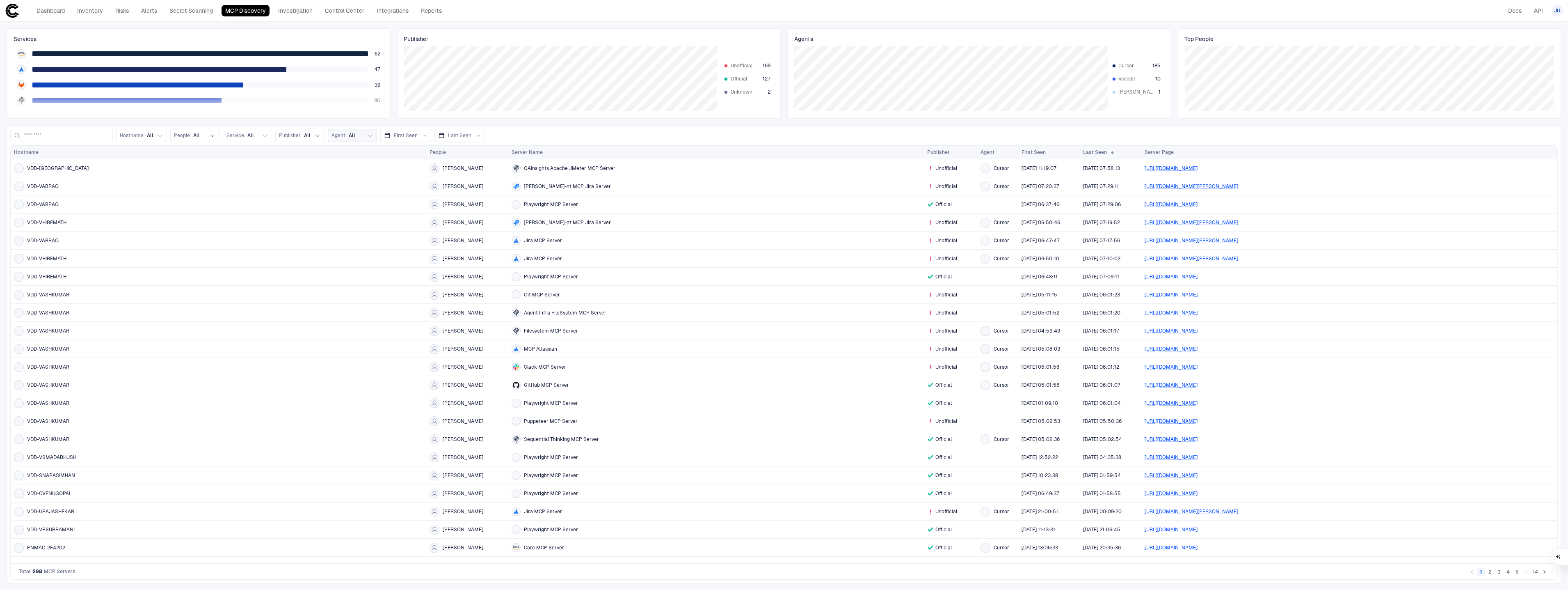
click at [343, 134] on span "Agent" at bounding box center [338, 135] width 14 height 7
click at [357, 193] on span "[PERSON_NAME]" at bounding box center [377, 195] width 41 height 7
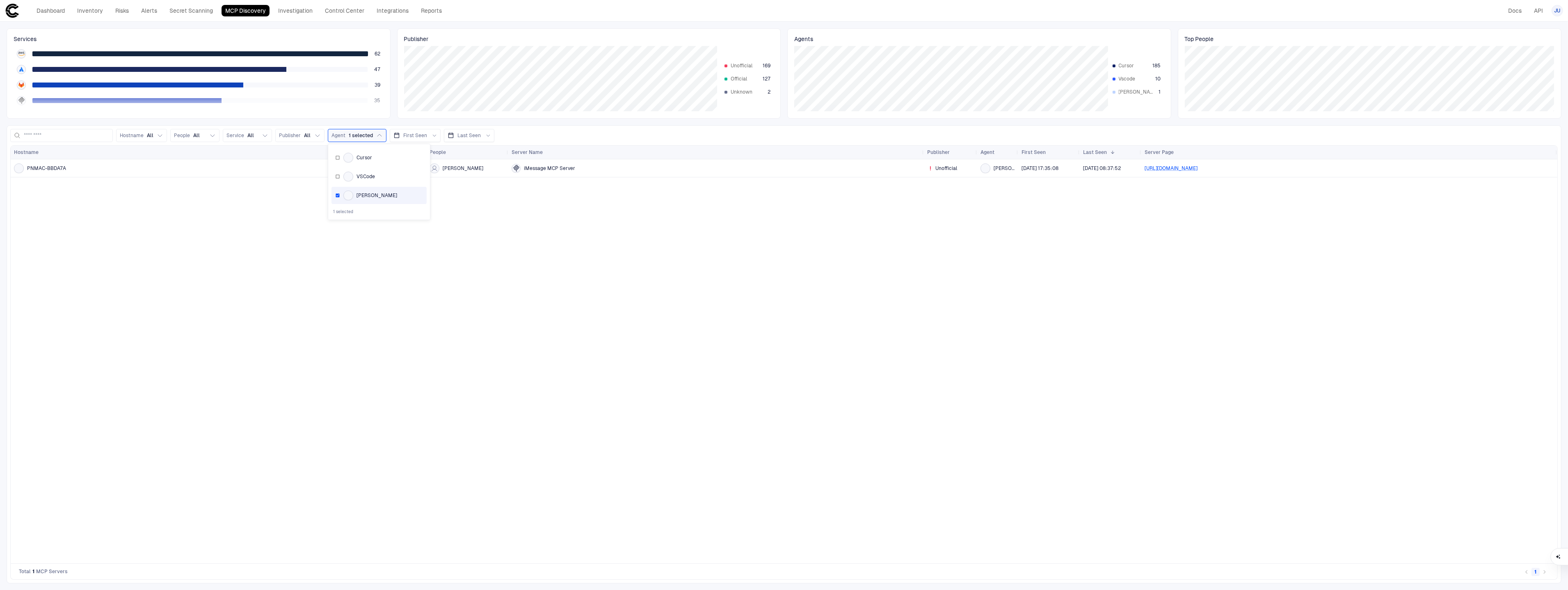
click at [568, 211] on div "PNMAC-BBDA7A [PERSON_NAME] iMessage MCP Server Unofficial [PERSON_NAME] [DATE] …" at bounding box center [784, 361] width 1547 height 404
